Goal: Navigation & Orientation: Find specific page/section

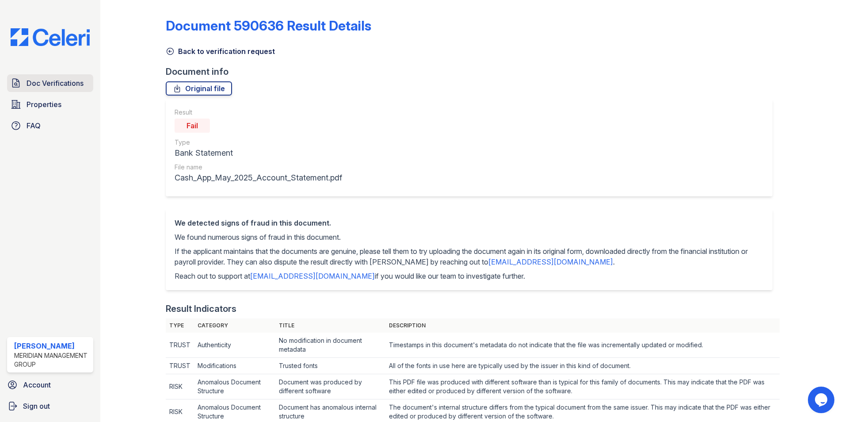
click at [58, 84] on span "Doc Verifications" at bounding box center [55, 83] width 57 height 11
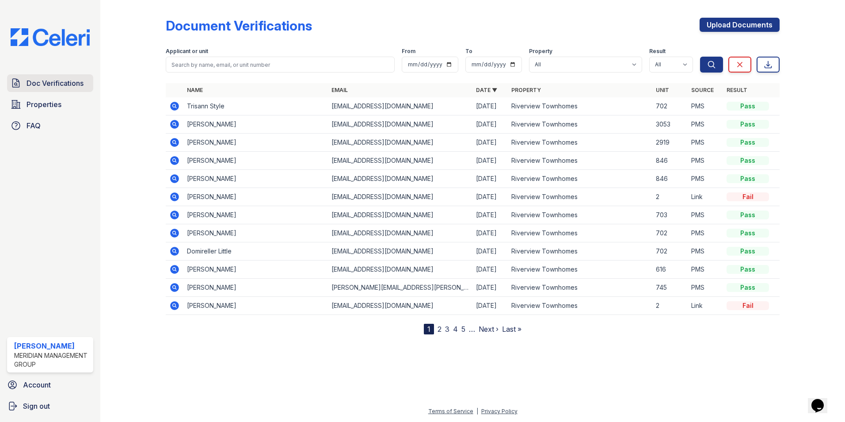
click at [58, 85] on span "Doc Verifications" at bounding box center [55, 83] width 57 height 11
click at [50, 108] on span "Properties" at bounding box center [44, 104] width 35 height 11
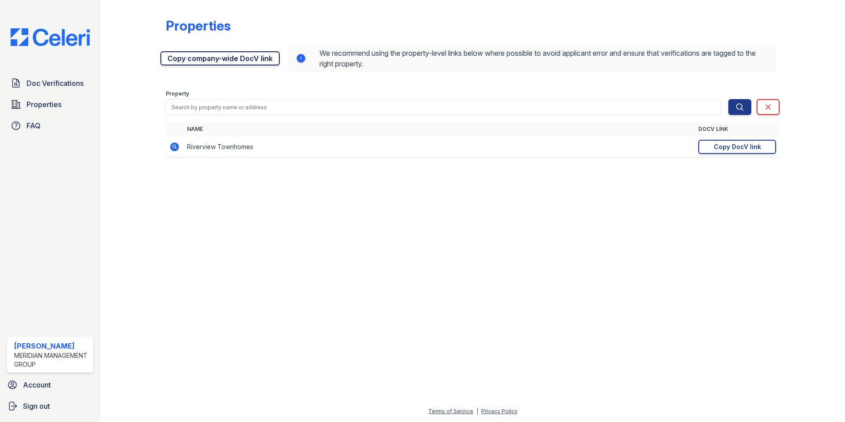
click at [229, 57] on link "Copy company-wide DocV link" at bounding box center [219, 58] width 119 height 14
